Goal: Find specific page/section: Find specific page/section

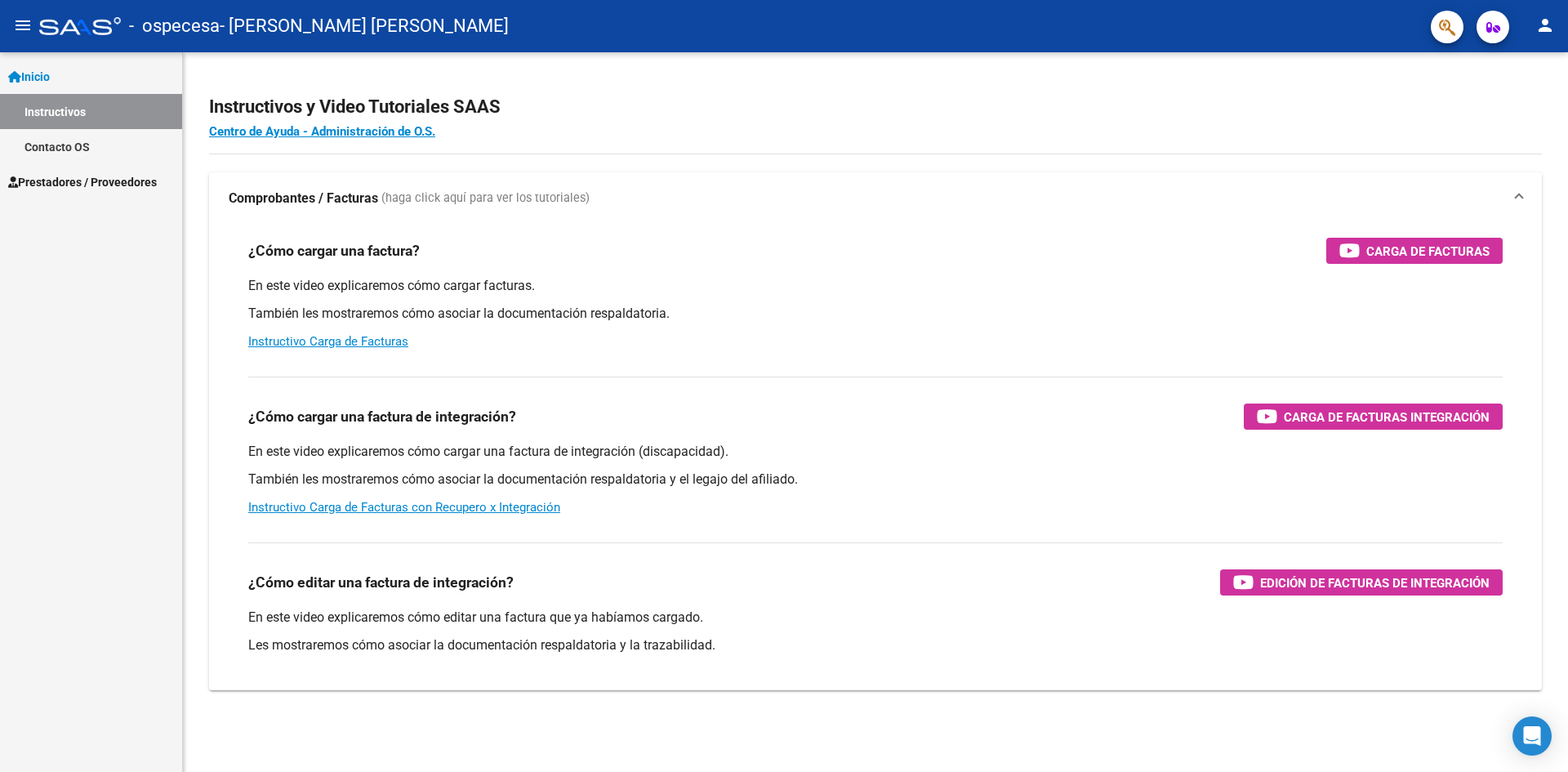
click at [70, 173] on span "Prestadores / Proveedores" at bounding box center [81, 182] width 148 height 18
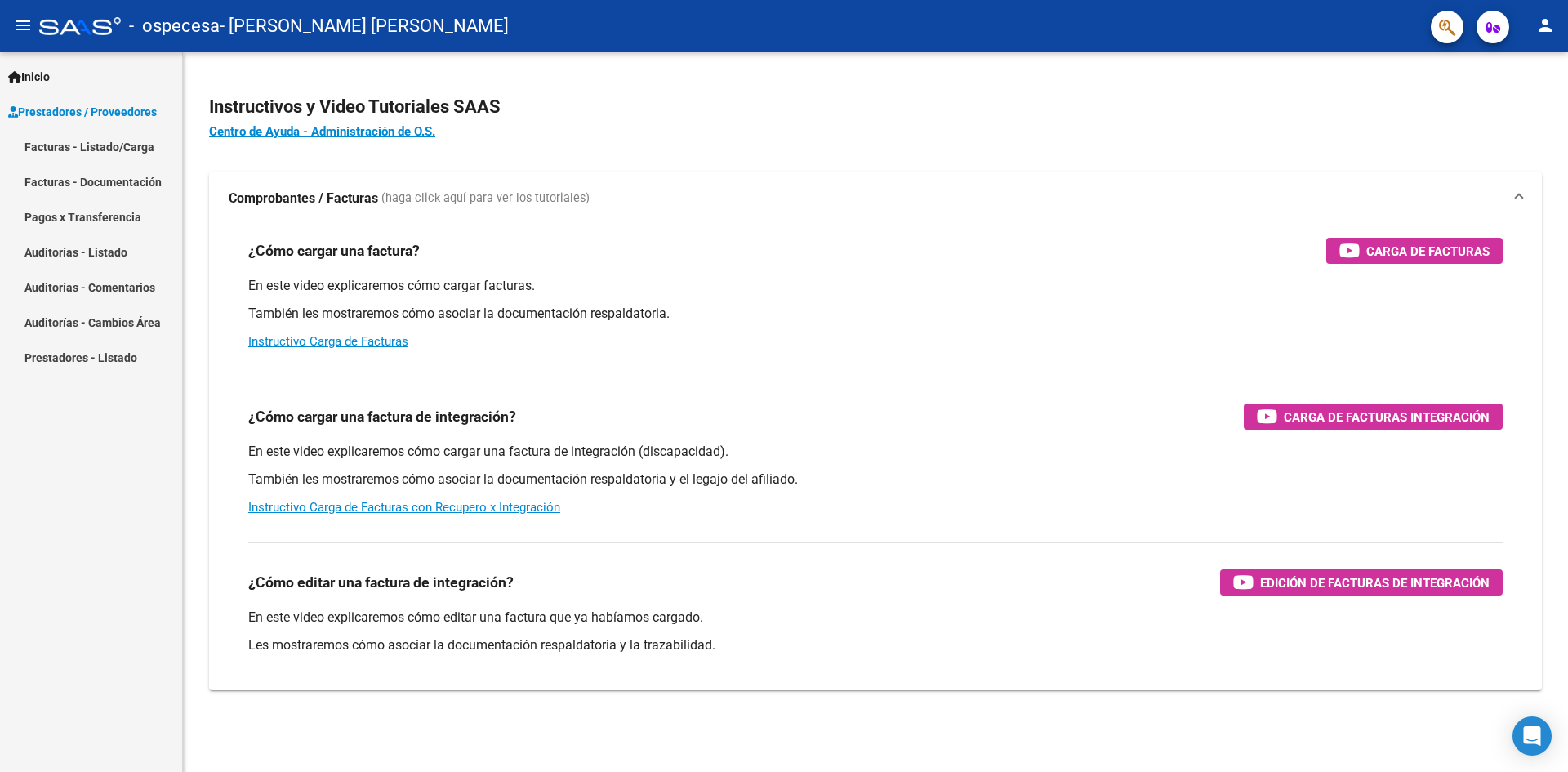
click at [80, 150] on link "Facturas - Listado/Carga" at bounding box center [91, 146] width 182 height 35
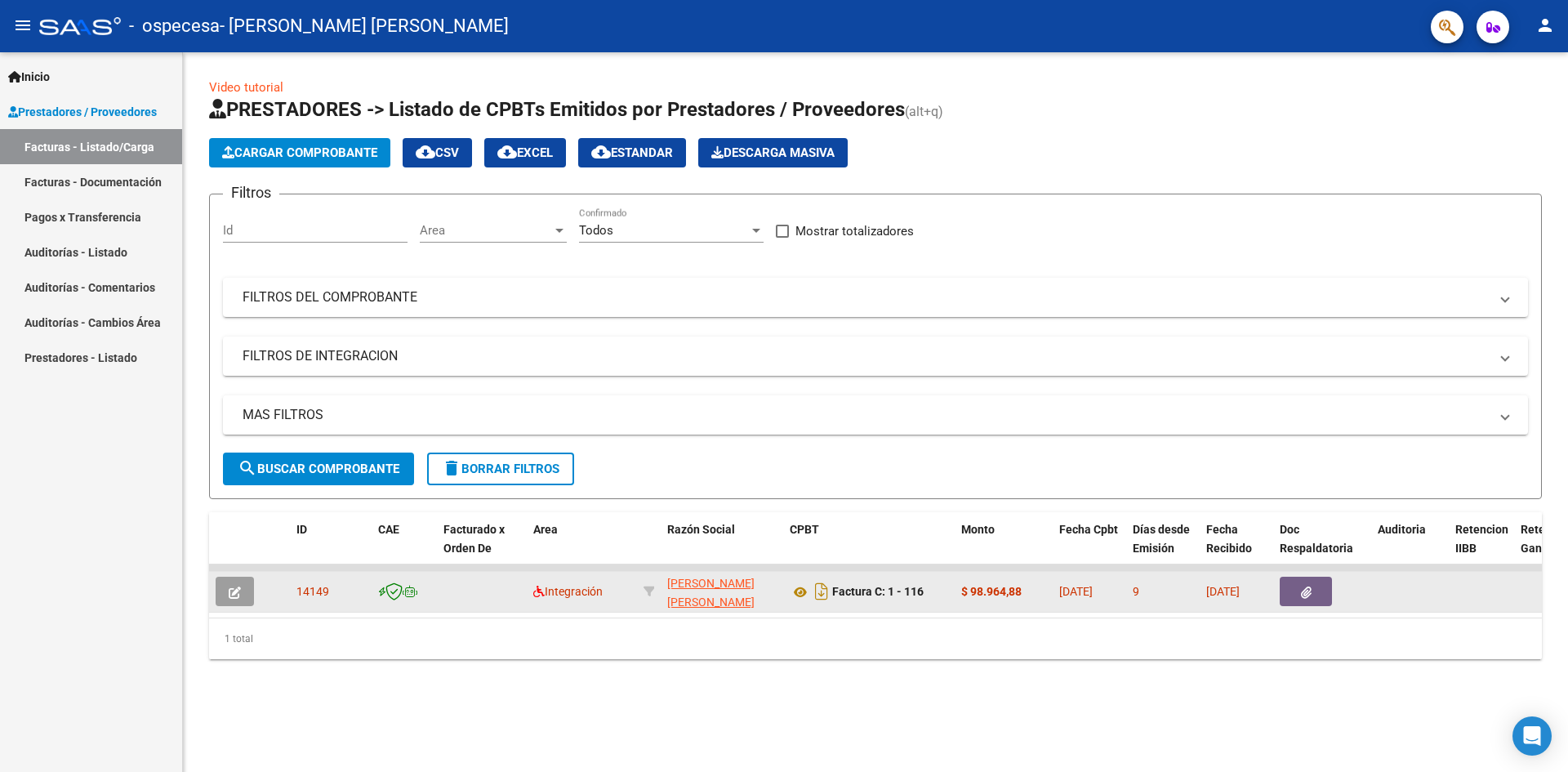
click at [310, 586] on span "14149" at bounding box center [313, 591] width 33 height 13
click at [477, 588] on datatable-body-cell at bounding box center [481, 591] width 90 height 40
click at [534, 594] on icon at bounding box center [539, 592] width 12 height 12
click at [733, 586] on span "[PERSON_NAME] [PERSON_NAME]" at bounding box center [711, 592] width 87 height 32
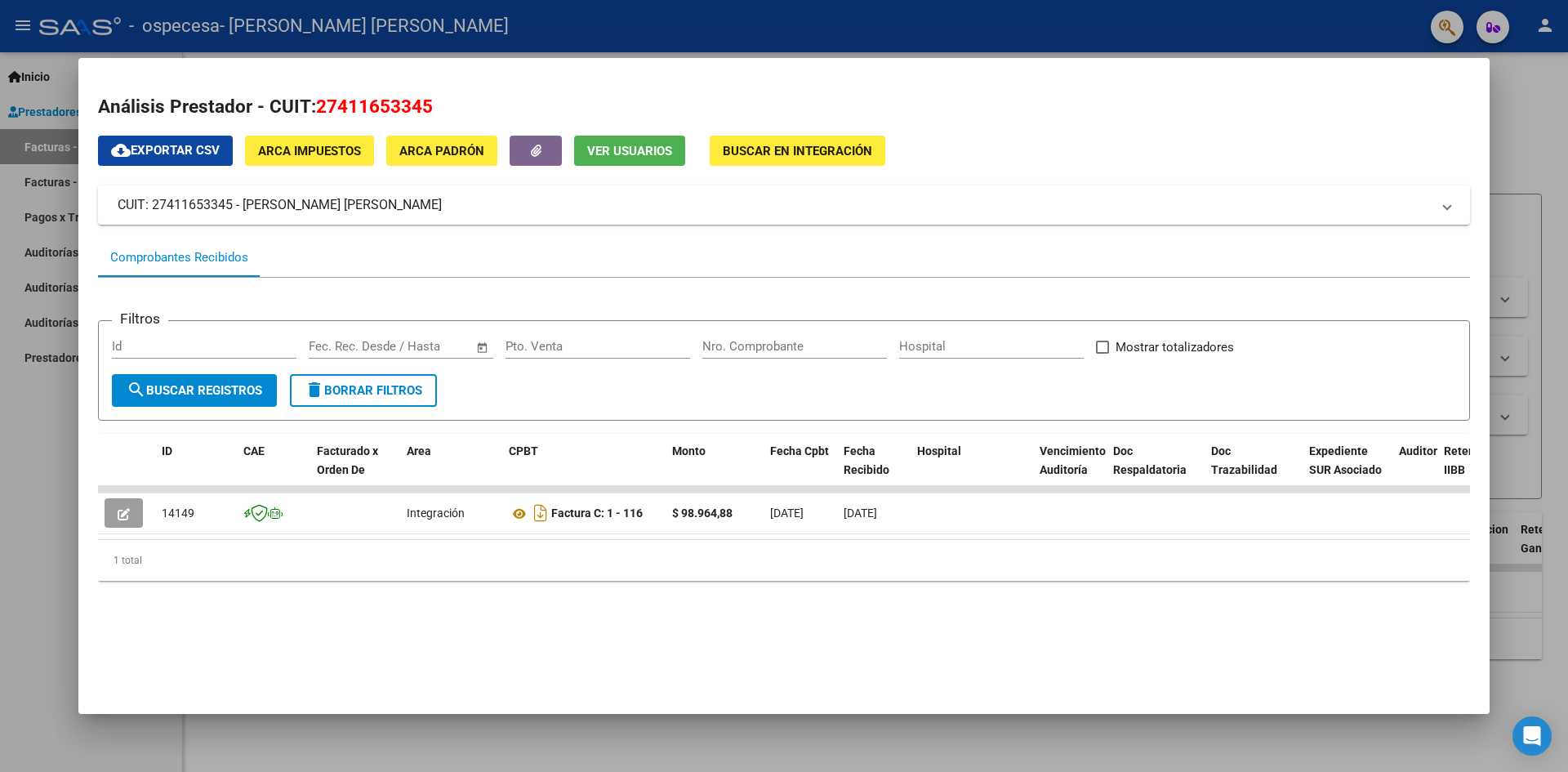
click at [1519, 243] on div at bounding box center [784, 386] width 1568 height 772
